Goal: Register for event/course

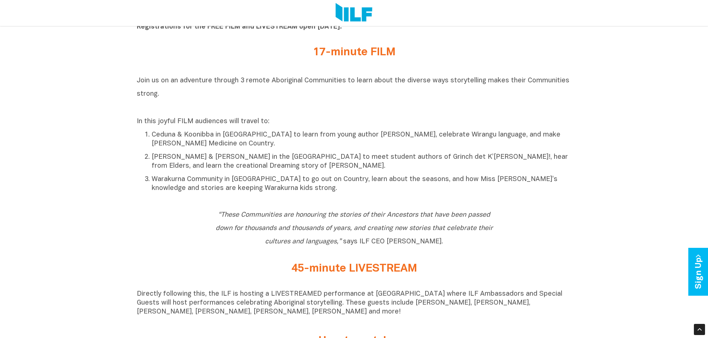
scroll to position [446, 0]
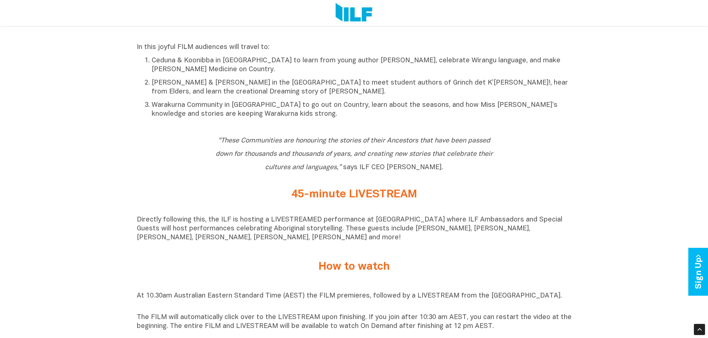
click at [309, 197] on h2 "45-minute LIVESTREAM" at bounding box center [354, 195] width 279 height 12
click at [345, 268] on h2 "How to watch" at bounding box center [354, 267] width 279 height 12
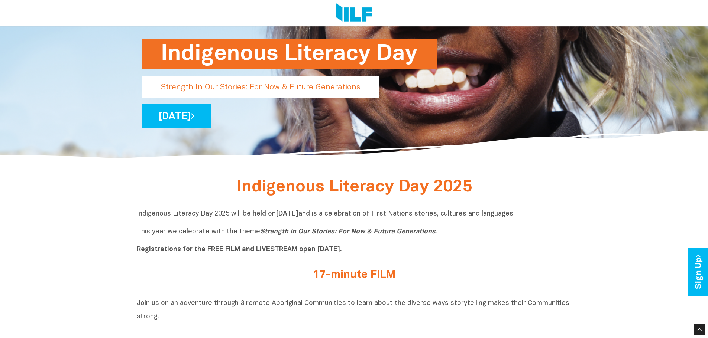
scroll to position [0, 0]
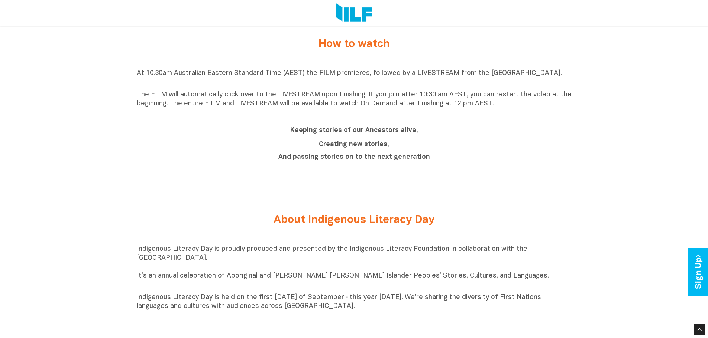
scroll to position [743, 0]
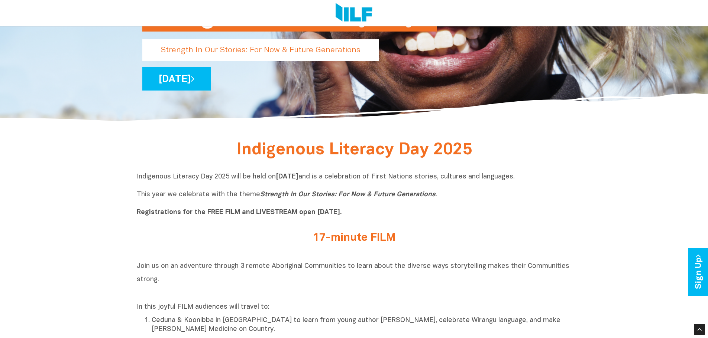
scroll to position [223, 0]
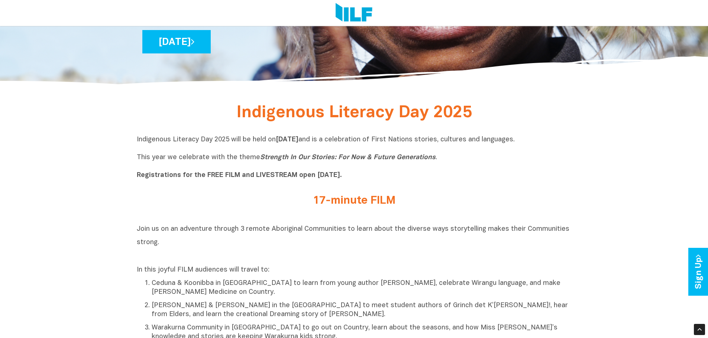
click at [369, 198] on h2 "17-minute FILM" at bounding box center [354, 201] width 279 height 12
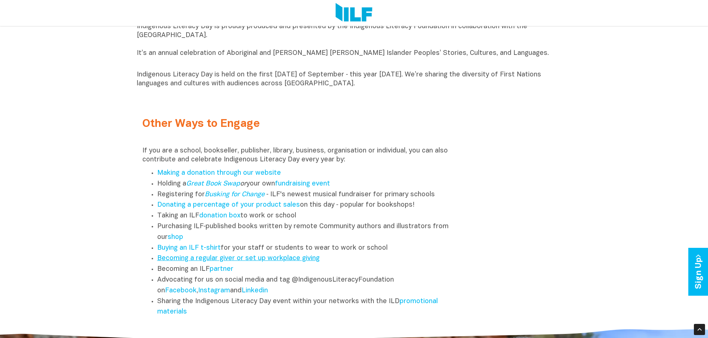
scroll to position [929, 0]
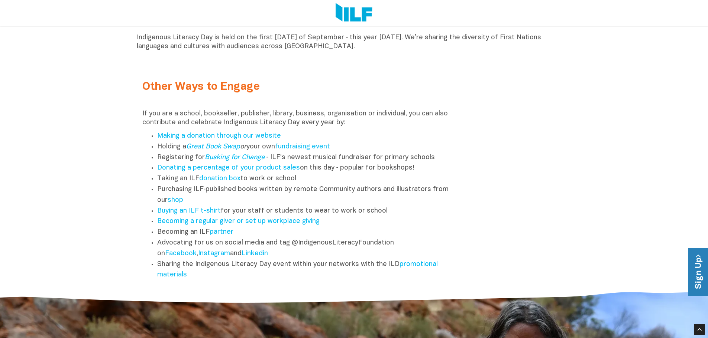
click at [694, 273] on link "Sign Up" at bounding box center [698, 272] width 21 height 48
